Goal: Find specific page/section: Find specific page/section

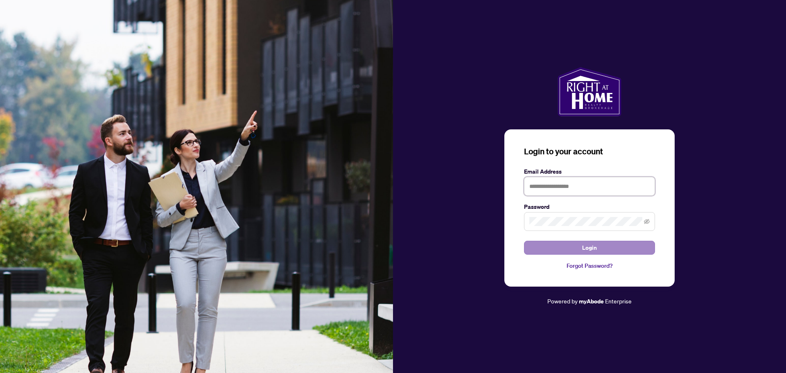
type input "**********"
click at [572, 246] on button "Login" at bounding box center [589, 248] width 131 height 14
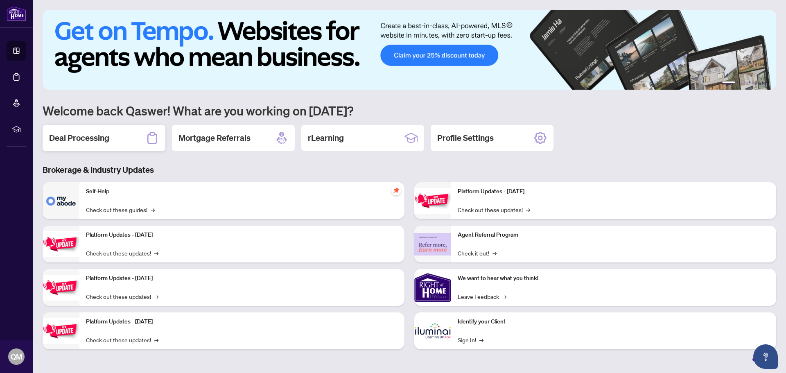
click at [76, 140] on h2 "Deal Processing" at bounding box center [79, 137] width 60 height 11
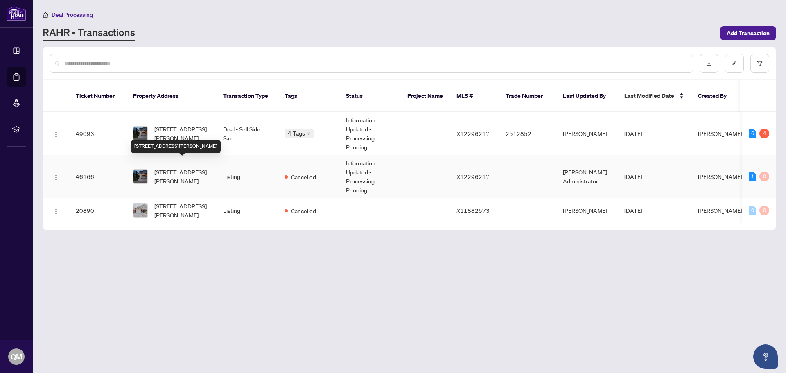
click at [161, 169] on span "[STREET_ADDRESS][PERSON_NAME]" at bounding box center [182, 176] width 56 height 18
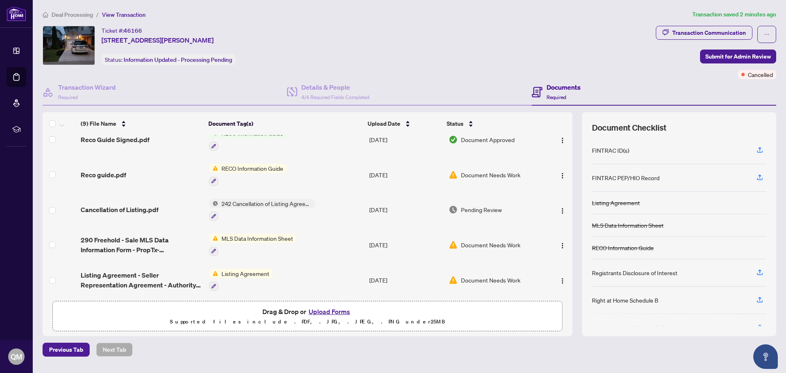
scroll to position [123, 0]
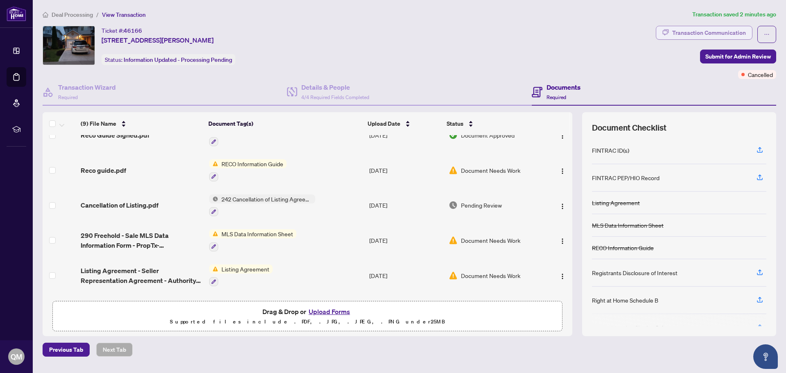
click at [724, 32] on div "Transaction Communication" at bounding box center [709, 32] width 74 height 13
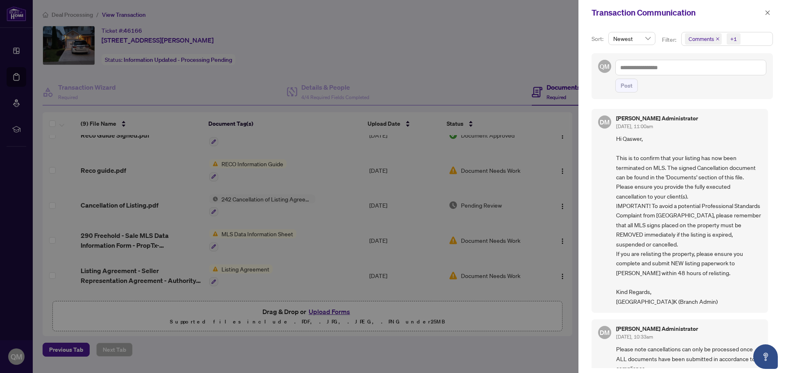
click at [505, 52] on div at bounding box center [393, 186] width 786 height 373
click at [765, 14] on icon "close" at bounding box center [768, 13] width 6 height 6
